Goal: Book appointment/travel/reservation

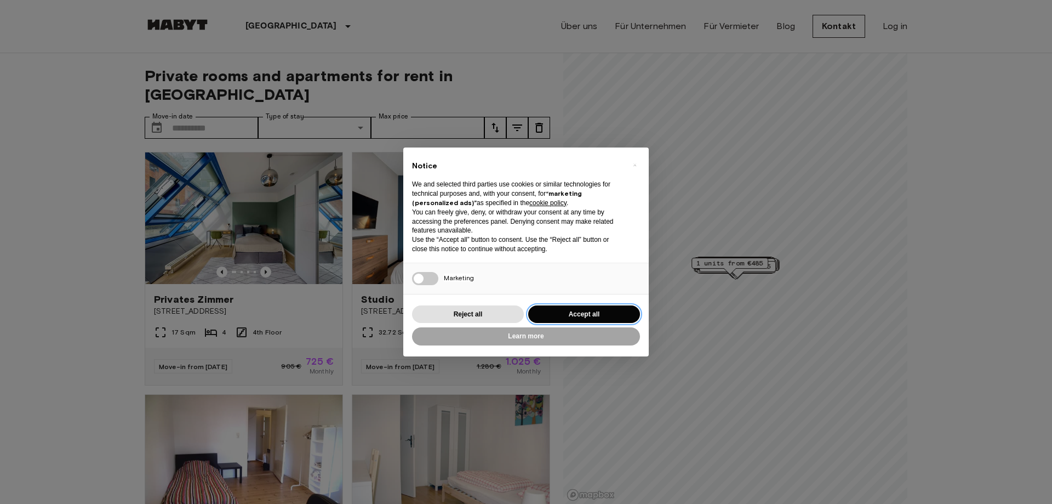
click at [598, 309] on button "Accept all" at bounding box center [584, 314] width 112 height 18
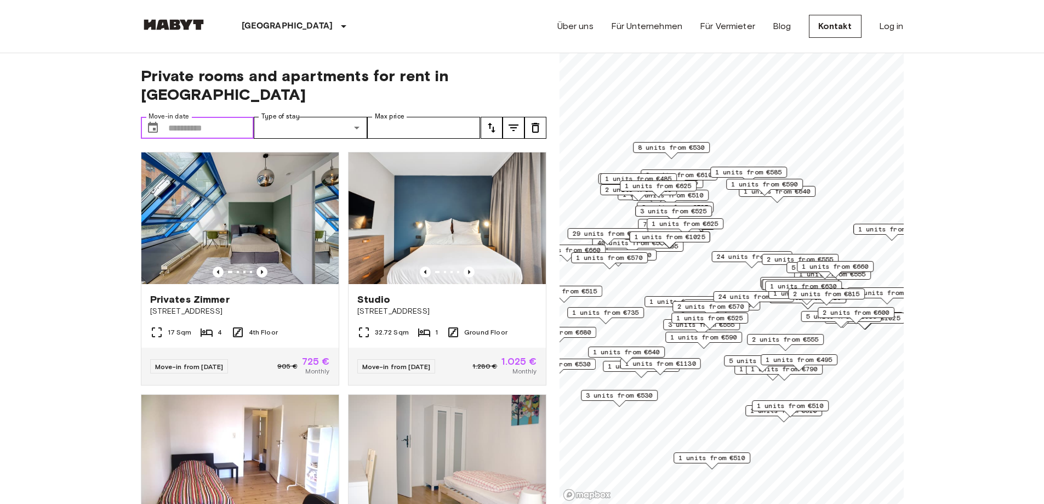
click at [213, 117] on input "Move-in date" at bounding box center [211, 128] width 86 height 22
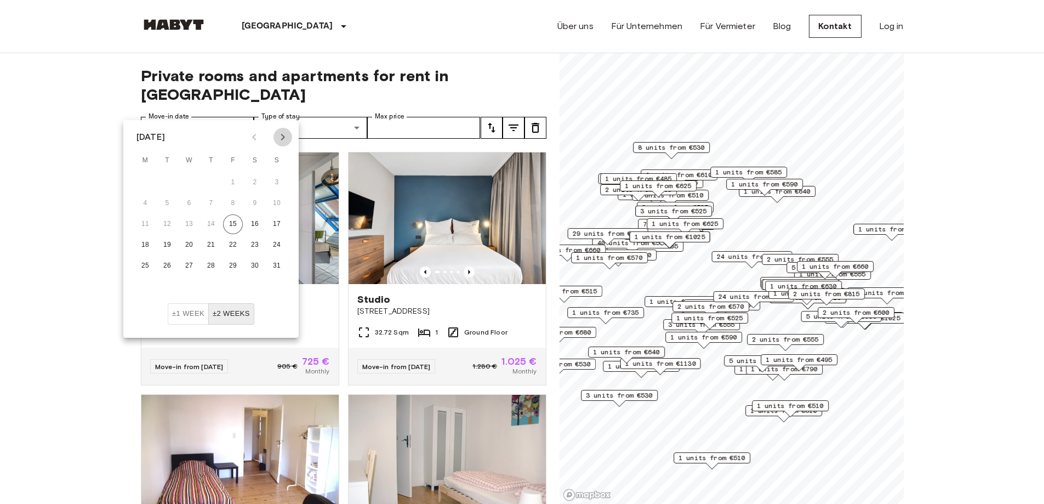
click at [279, 144] on button "Next month" at bounding box center [282, 137] width 19 height 19
click at [279, 139] on icon "Next month" at bounding box center [282, 136] width 13 height 13
click at [191, 184] on button "1" at bounding box center [189, 183] width 20 height 20
type input "**********"
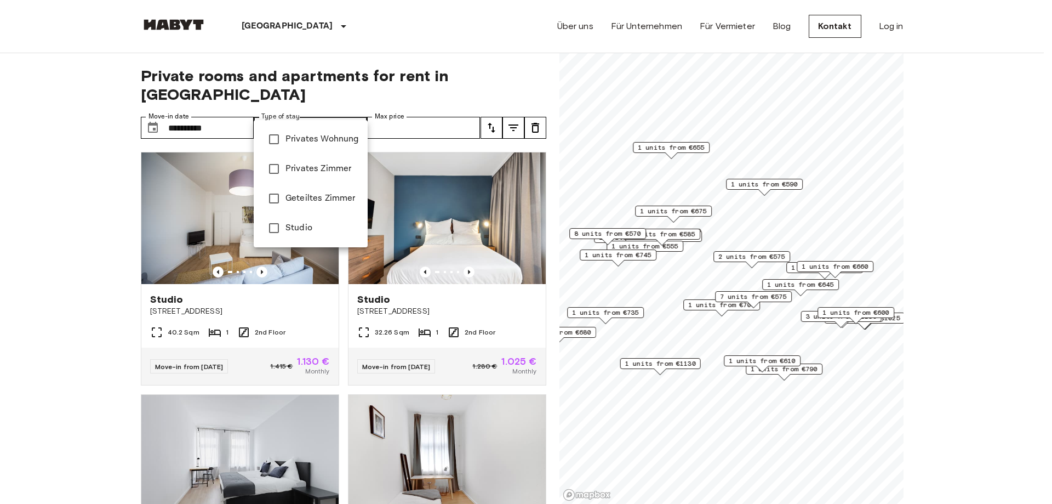
click at [341, 171] on span "Privates Zimmer" at bounding box center [321, 168] width 73 height 13
type input "**********"
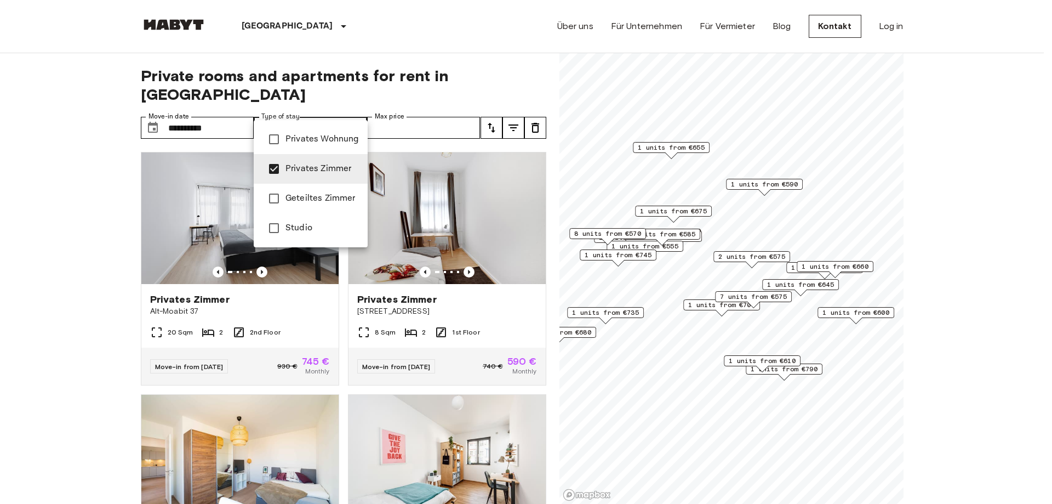
click at [426, 108] on div at bounding box center [526, 252] width 1052 height 504
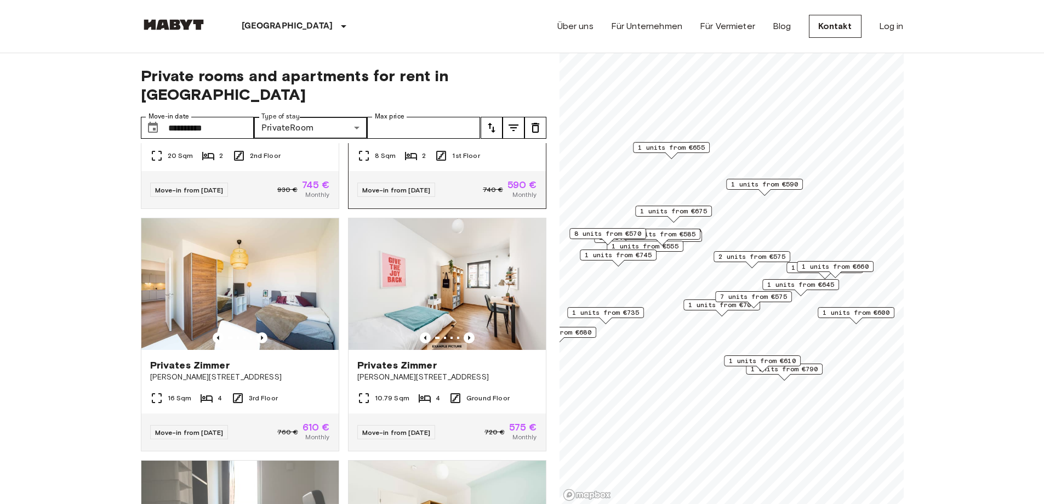
scroll to position [164, 0]
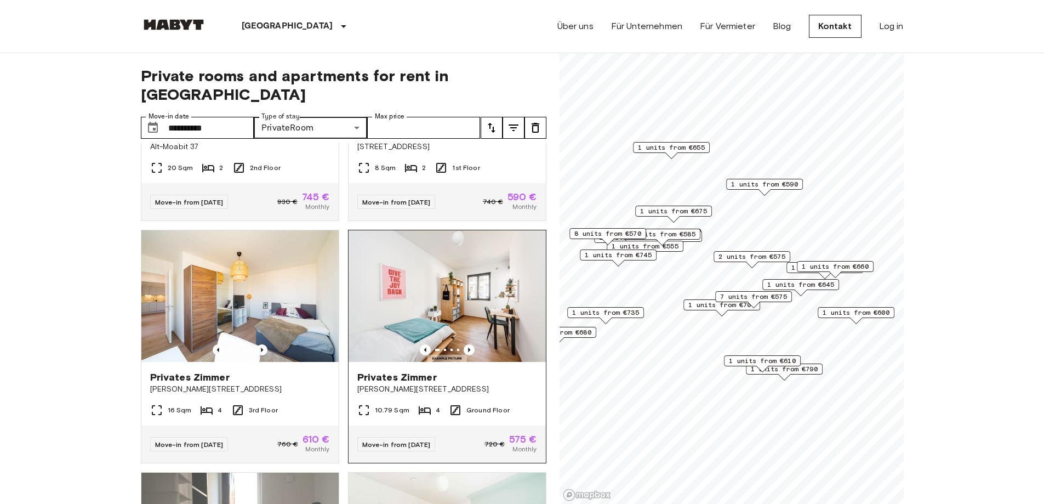
click at [460, 281] on img at bounding box center [446, 295] width 197 height 131
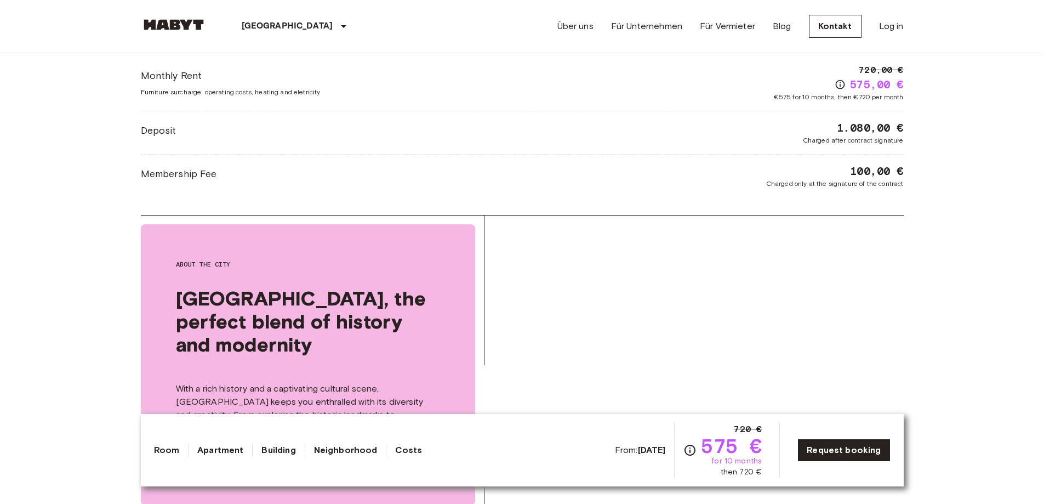
scroll to position [1589, 0]
